Goal: Information Seeking & Learning: Find specific fact

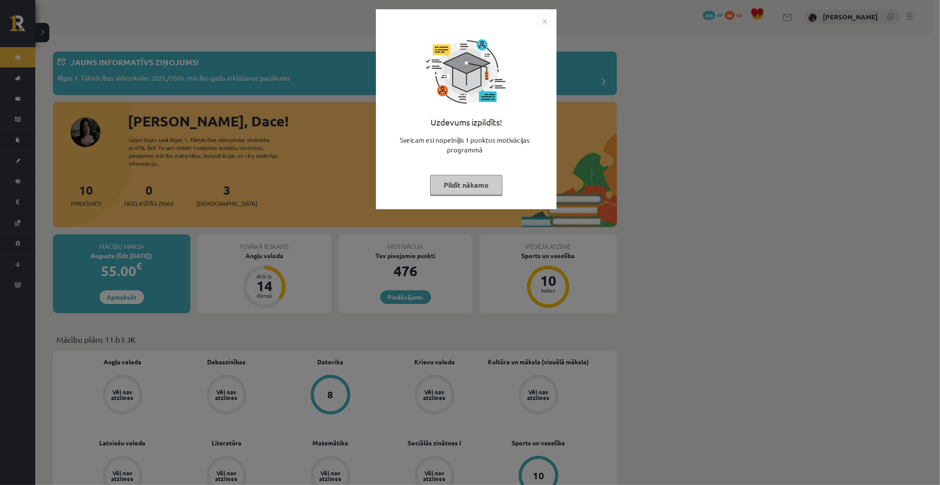
click at [454, 190] on button "Pildīt nākamo" at bounding box center [466, 185] width 72 height 20
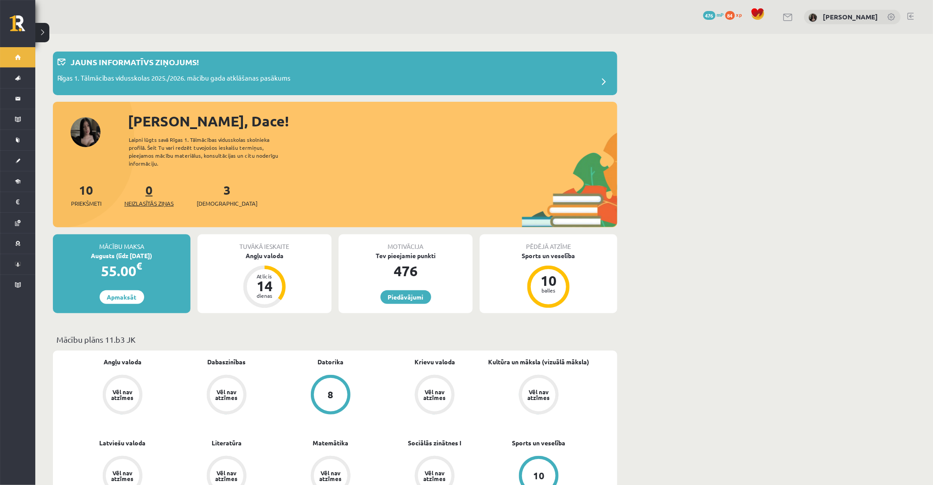
click at [160, 199] on span "Neizlasītās ziņas" at bounding box center [148, 203] width 49 height 9
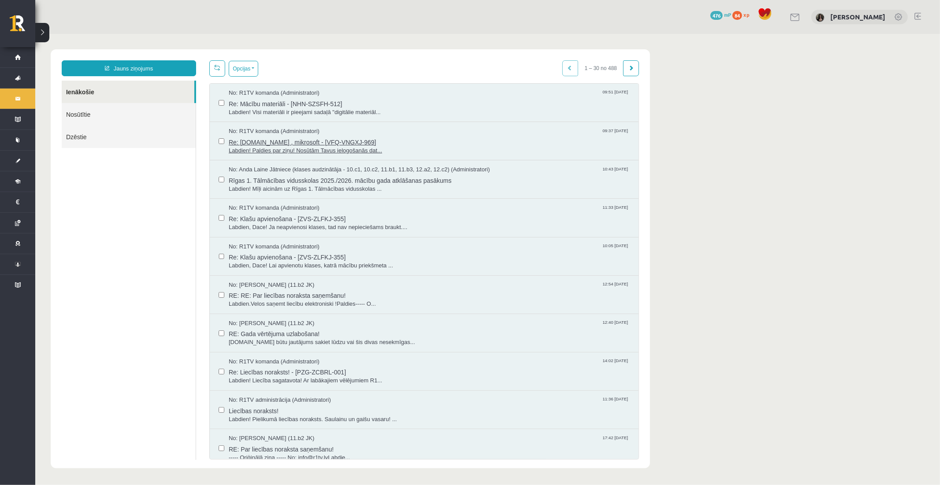
click at [309, 148] on span "Labdien! Paldies par ziņu! Nosūtām Tavus ielogošanās dat..." at bounding box center [428, 150] width 401 height 8
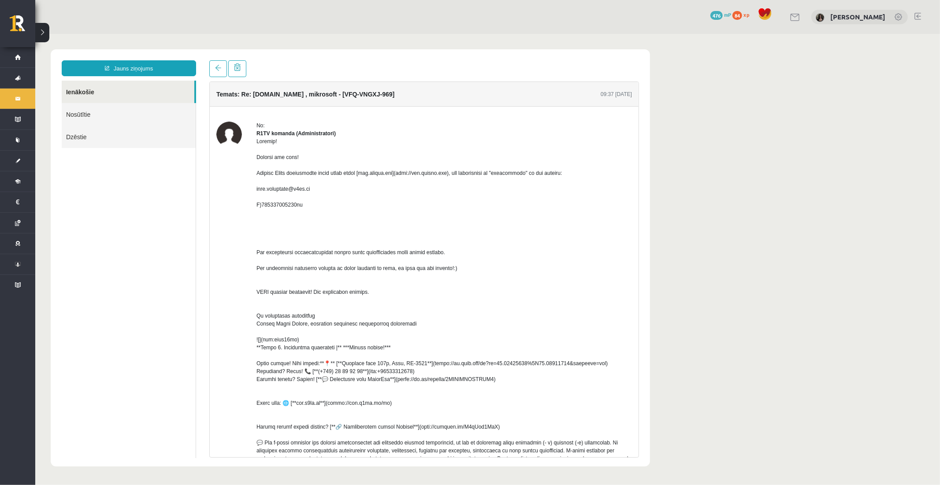
click at [332, 183] on div at bounding box center [444, 331] width 376 height 389
drag, startPoint x: 257, startPoint y: 194, endPoint x: 329, endPoint y: 203, distance: 72.8
click at [329, 203] on div at bounding box center [444, 331] width 376 height 389
copy div "dace.pimconoka@r1tv.lv"
click at [275, 212] on div at bounding box center [444, 331] width 376 height 389
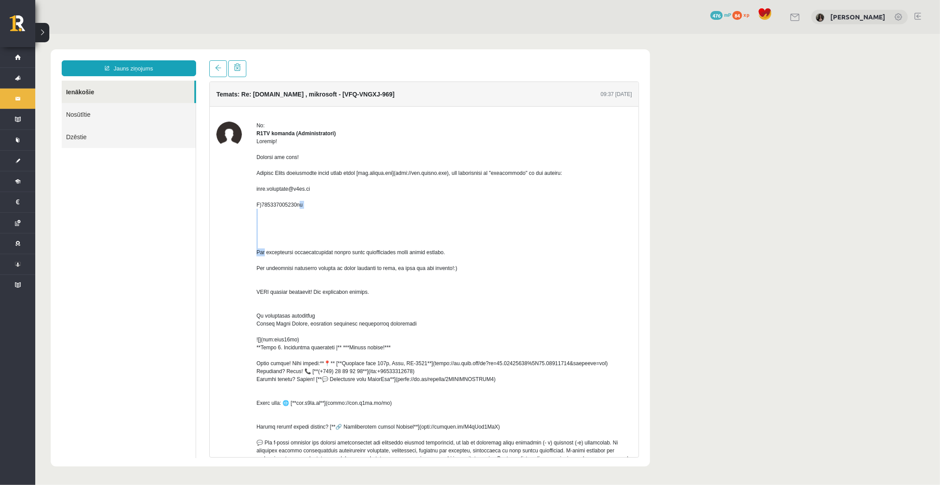
click at [275, 212] on div at bounding box center [444, 331] width 376 height 389
click at [280, 223] on div at bounding box center [444, 331] width 376 height 389
drag, startPoint x: 254, startPoint y: 211, endPoint x: 329, endPoint y: 223, distance: 75.9
click at [329, 223] on div "No: R1TV komanda (Administratori) jyih90ya. (29 KB) Atbildēt" at bounding box center [424, 354] width 416 height 466
copy div "H)225665350269ar"
